Goal: Information Seeking & Learning: Check status

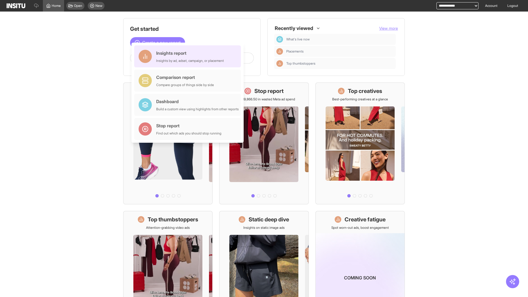
click at [189, 56] on div "Insights report Insights by ad, adset, campaign, or placement" at bounding box center [190, 56] width 68 height 13
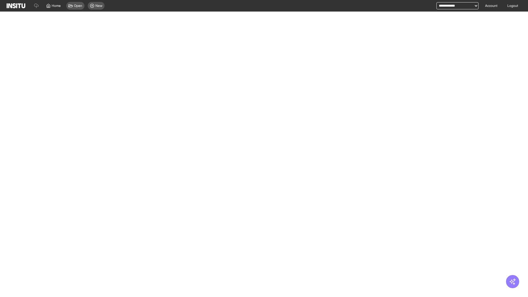
select select "**"
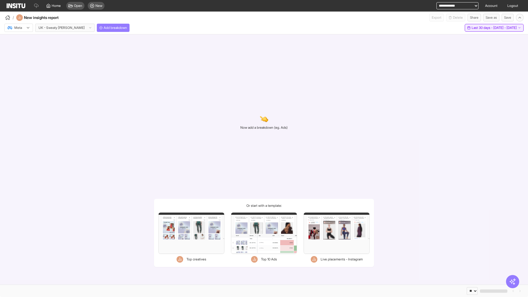
click at [484, 28] on span "Last 30 days - [DATE] - [DATE]" at bounding box center [494, 28] width 45 height 4
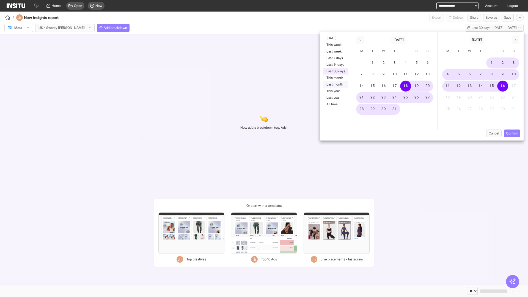
click at [335, 84] on button "Last month" at bounding box center [335, 84] width 25 height 7
